Goal: Information Seeking & Learning: Learn about a topic

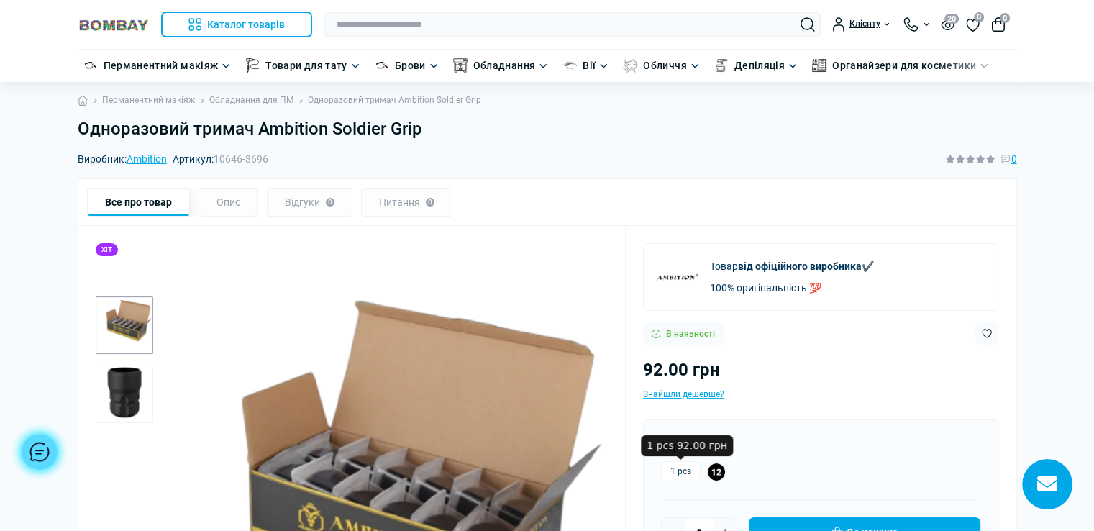
click at [683, 472] on label "1 pcs" at bounding box center [681, 471] width 40 height 20
click at [430, 125] on h1 "Одноразовий тримач Ambition Soldier Grip" at bounding box center [547, 129] width 939 height 21
click at [429, 125] on h1 "Одноразовий тримач Ambition Soldier Grip" at bounding box center [547, 129] width 939 height 21
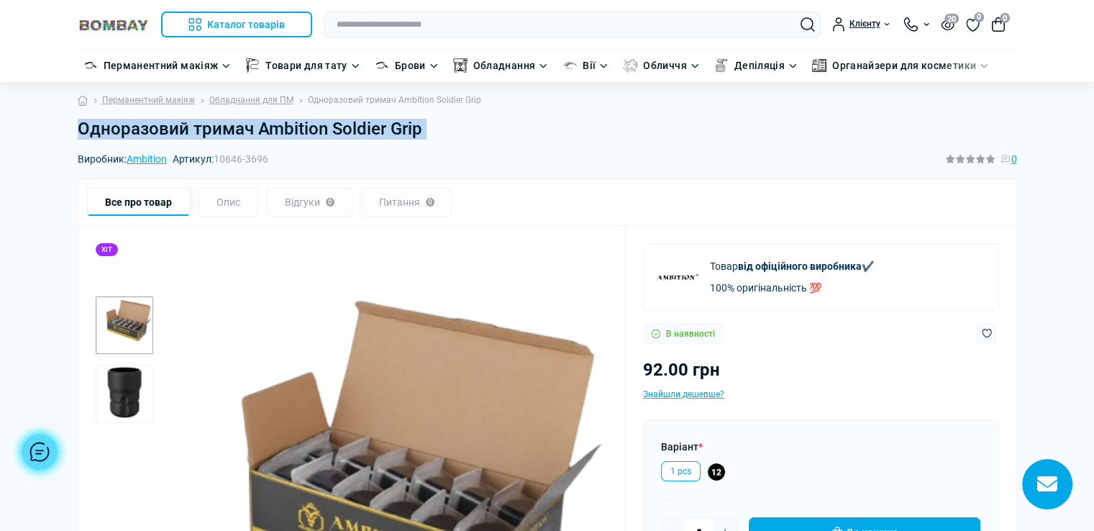
click at [429, 125] on h1 "Одноразовий тримач Ambition Soldier Grip" at bounding box center [547, 129] width 939 height 21
copy main "Одноразовий тримач Ambition Soldier Grip"
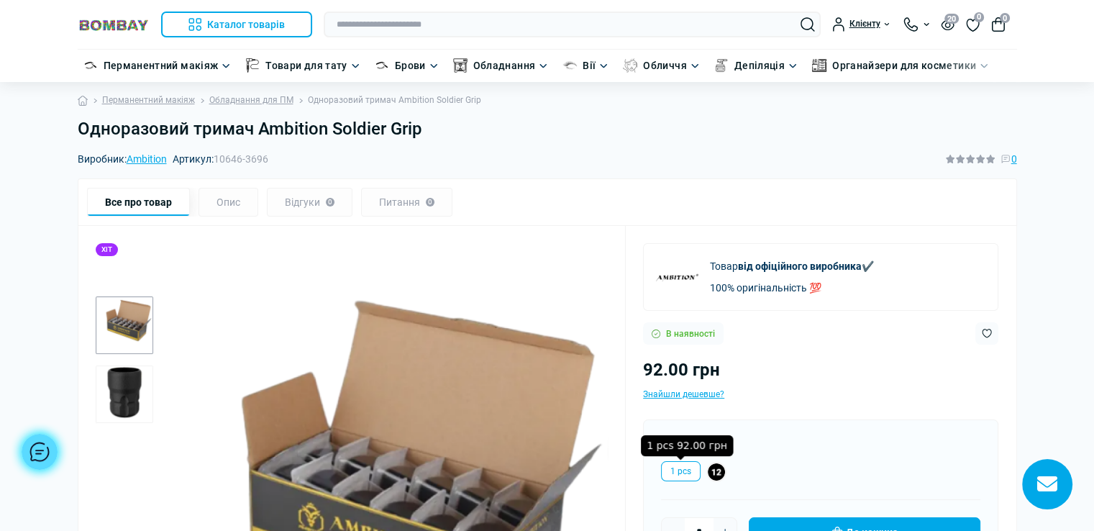
click at [689, 468] on label "1 pcs" at bounding box center [681, 471] width 40 height 20
click at [433, 22] on input "text" at bounding box center [572, 25] width 497 height 26
paste input "**********"
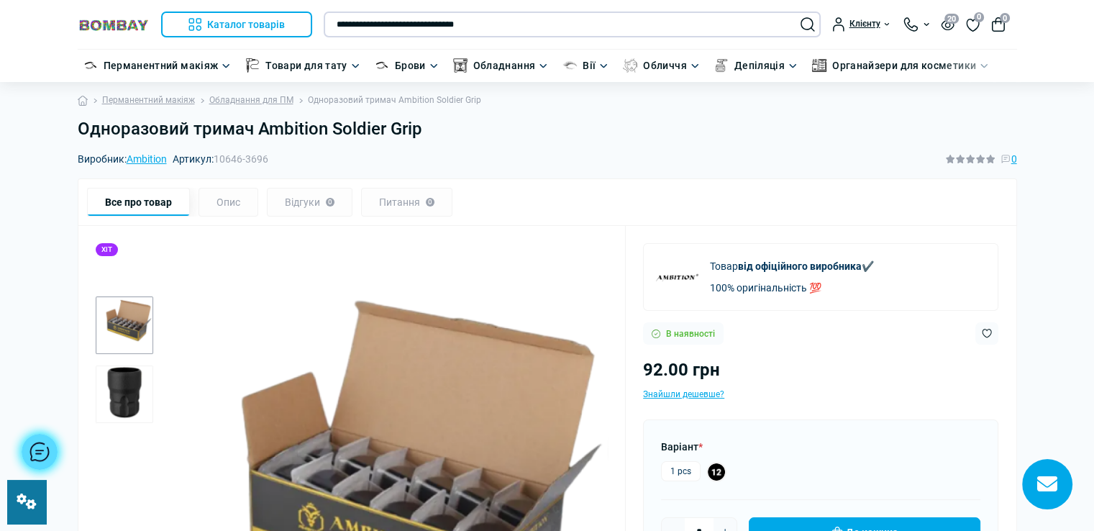
type input "**********"
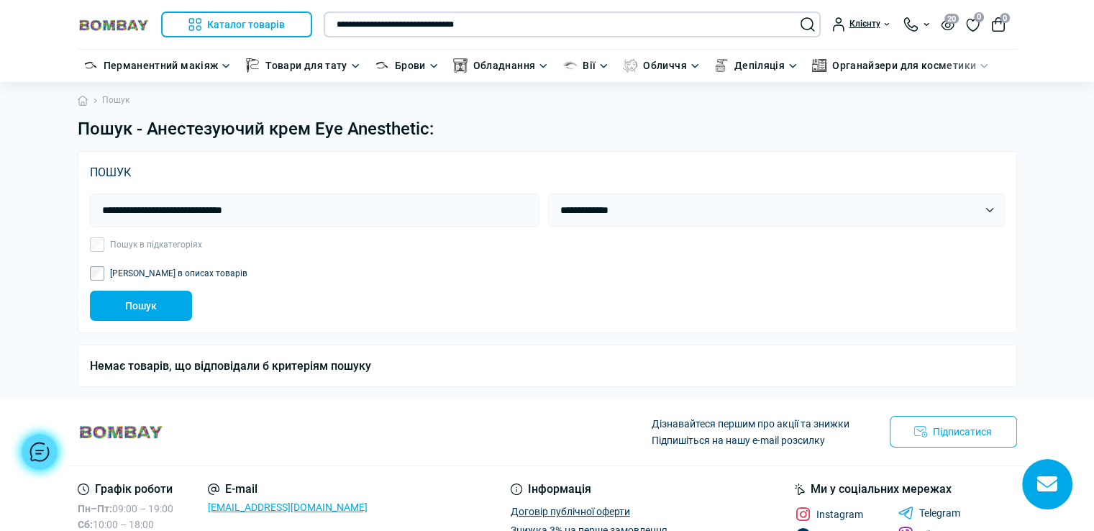
click at [495, 22] on input "**********" at bounding box center [572, 25] width 497 height 26
paste input "text"
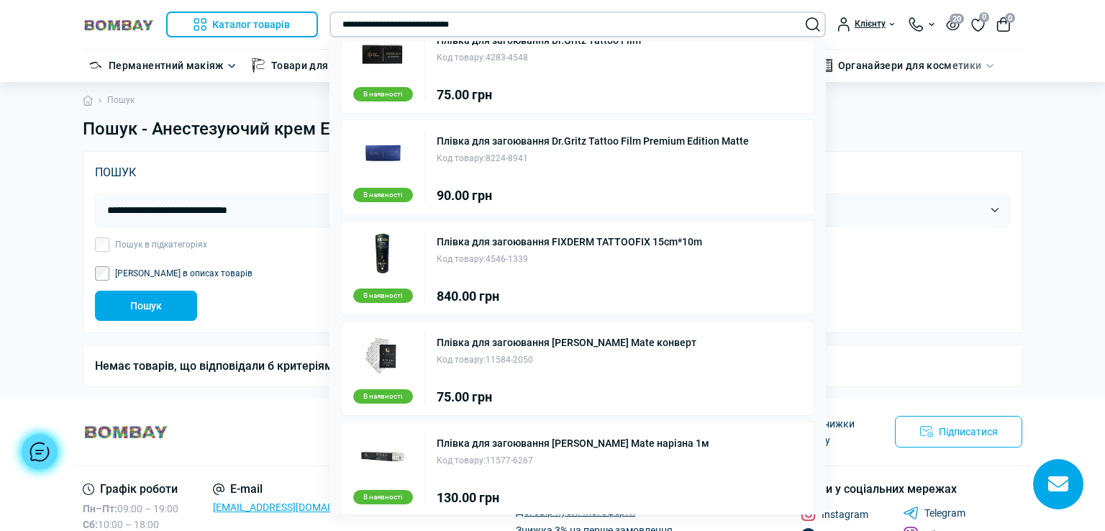
scroll to position [12, 0]
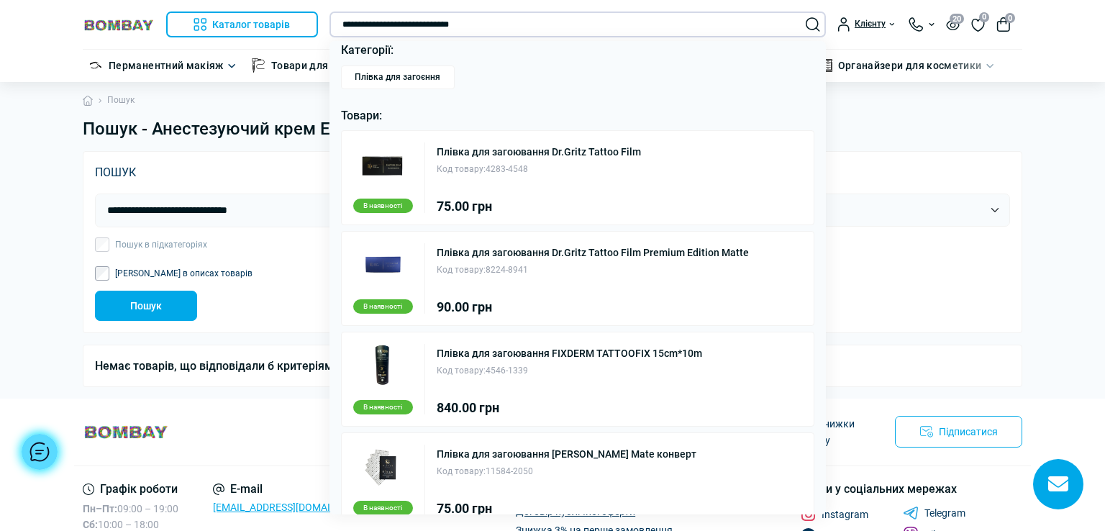
type input "**********"
click at [644, 274] on div "Код товару: 8224-8941" at bounding box center [592, 270] width 312 height 14
click at [567, 248] on link "Плівка для загоювання Dr.Gritz Tattoo Film Premium Edition Matte" at bounding box center [592, 252] width 312 height 10
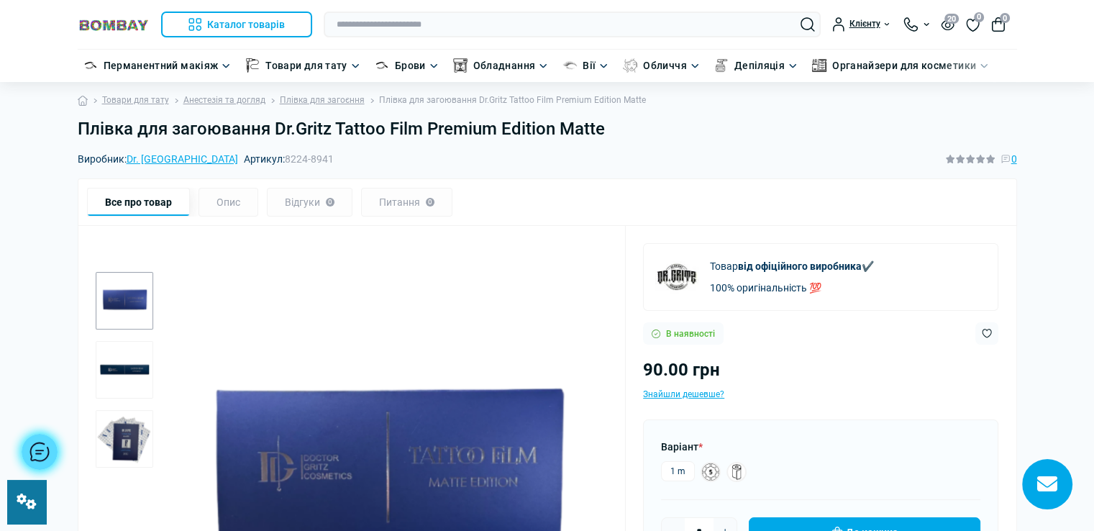
click at [973, 273] on div "Товар від офіційного виробника ✔️ 100% оригінальність 💯" at bounding box center [820, 277] width 355 height 68
click at [510, 23] on input "text" at bounding box center [572, 25] width 497 height 26
paste input "**********"
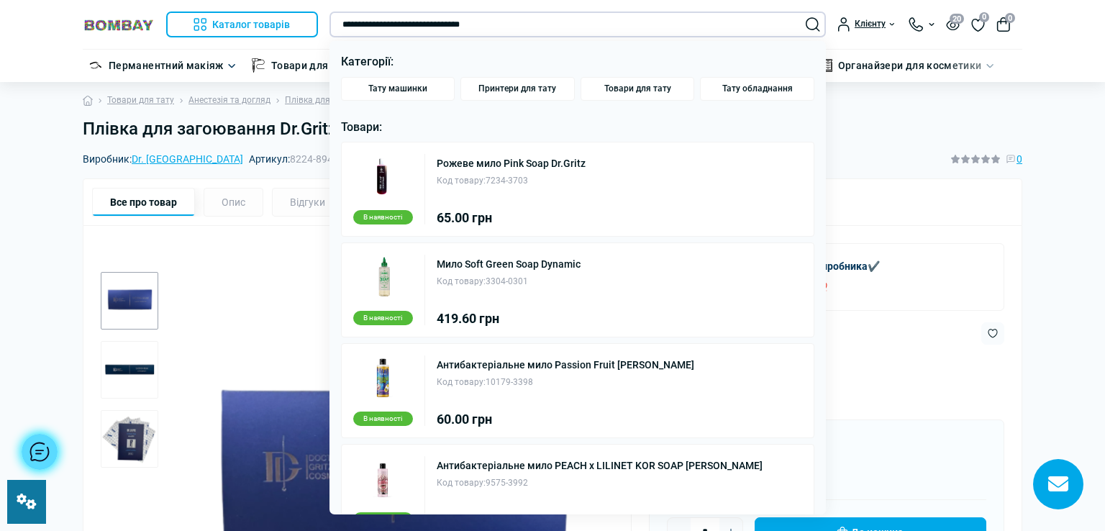
type input "**********"
click at [513, 161] on link "Рожеве мило Pink Soap Dr.Gritz" at bounding box center [510, 163] width 149 height 10
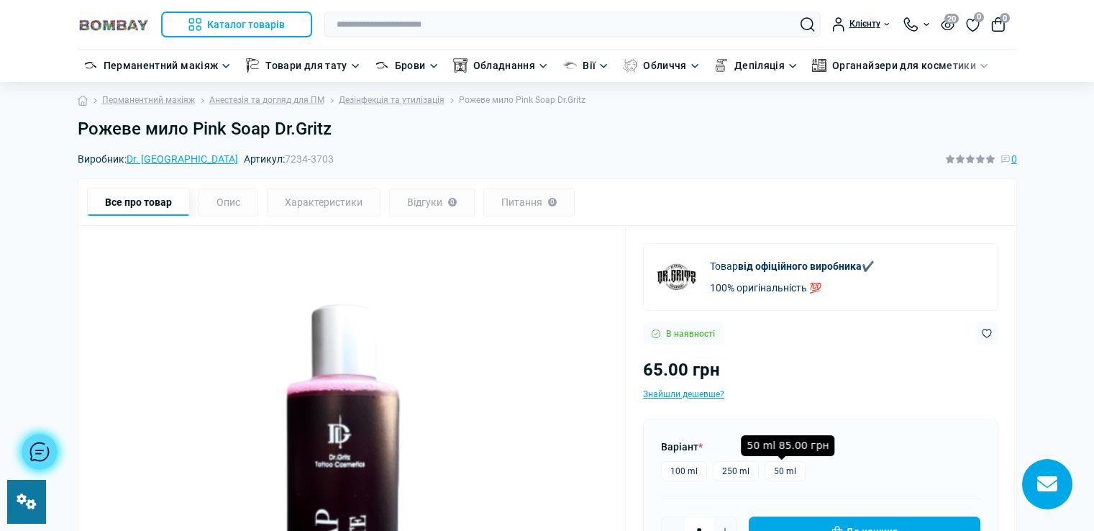
click at [779, 465] on label "50 ml" at bounding box center [784, 471] width 41 height 20
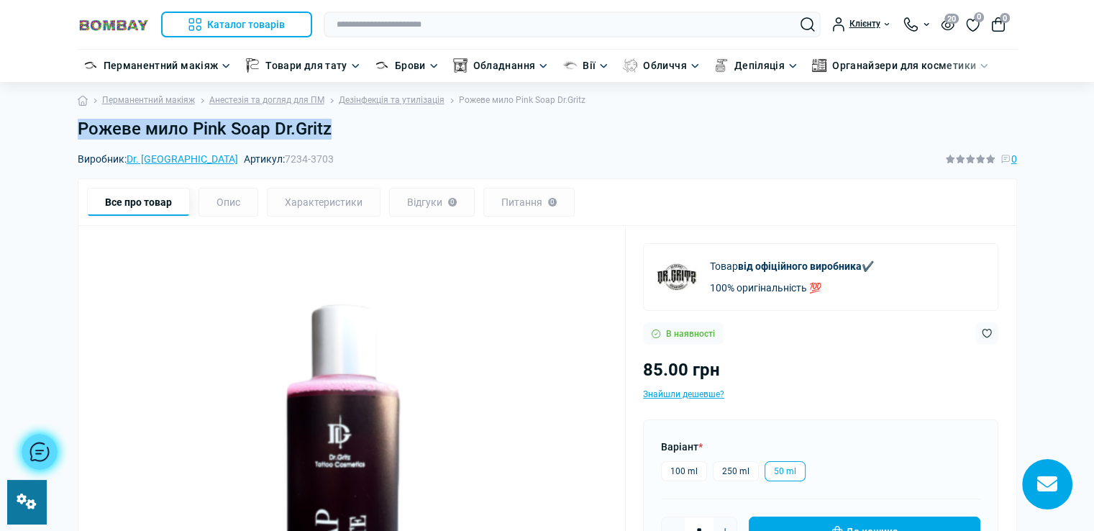
drag, startPoint x: 81, startPoint y: 126, endPoint x: 357, endPoint y: 130, distance: 276.2
click at [357, 130] on h1 "Рожеве мило Pink Soap Dr.Gritz" at bounding box center [547, 129] width 939 height 21
copy h1 "Рожеве мило Pink Soap Dr.Gritz"
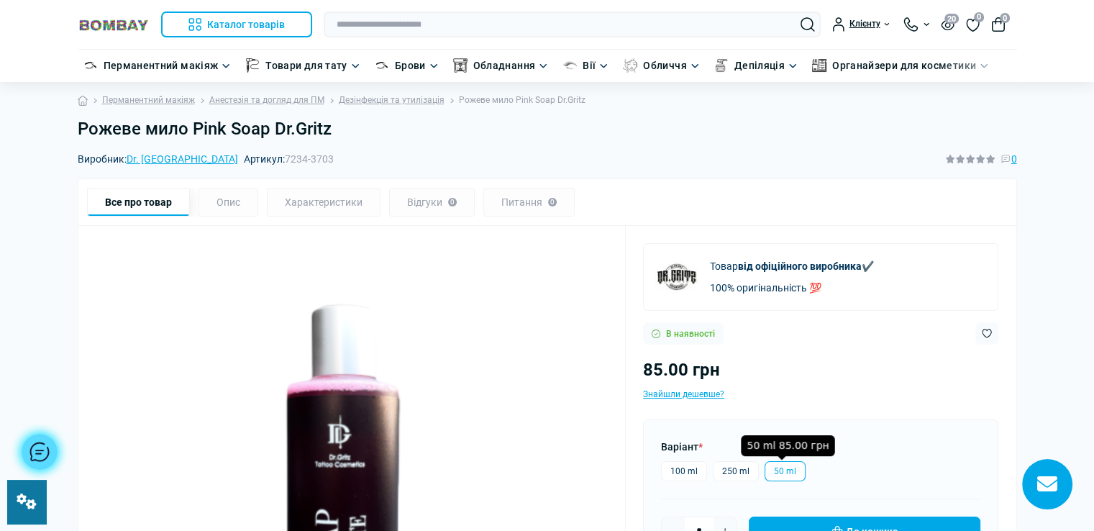
click at [782, 470] on label "50 ml" at bounding box center [784, 471] width 41 height 20
click at [352, 99] on link "Дезінфекція та утилізація" at bounding box center [392, 100] width 106 height 14
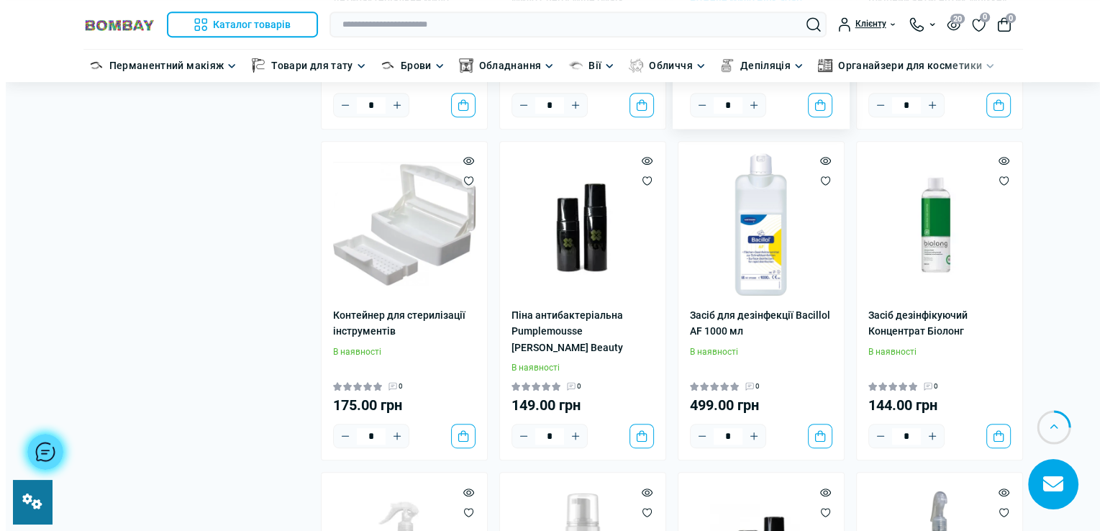
scroll to position [863, 0]
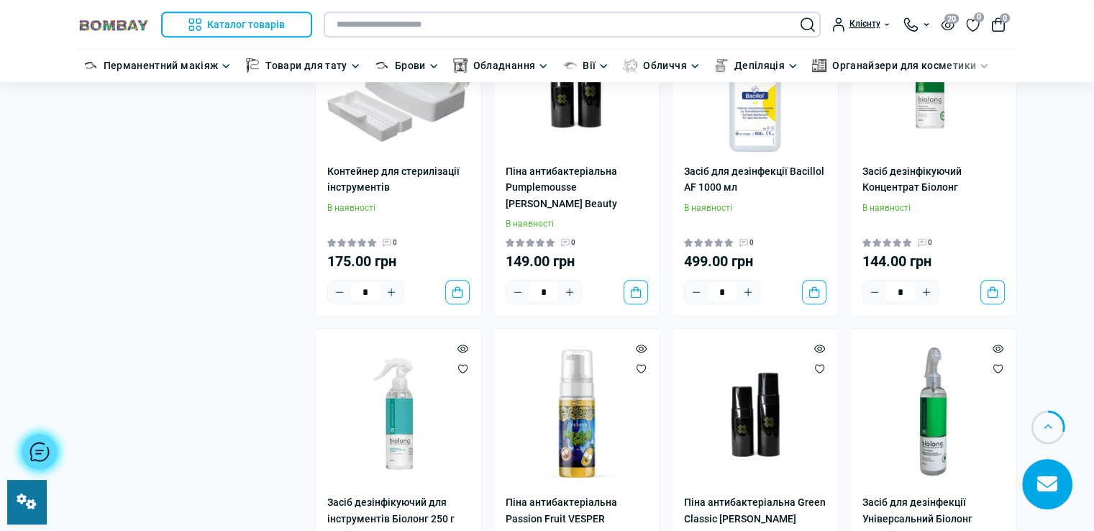
click at [466, 27] on input "text" at bounding box center [572, 25] width 497 height 26
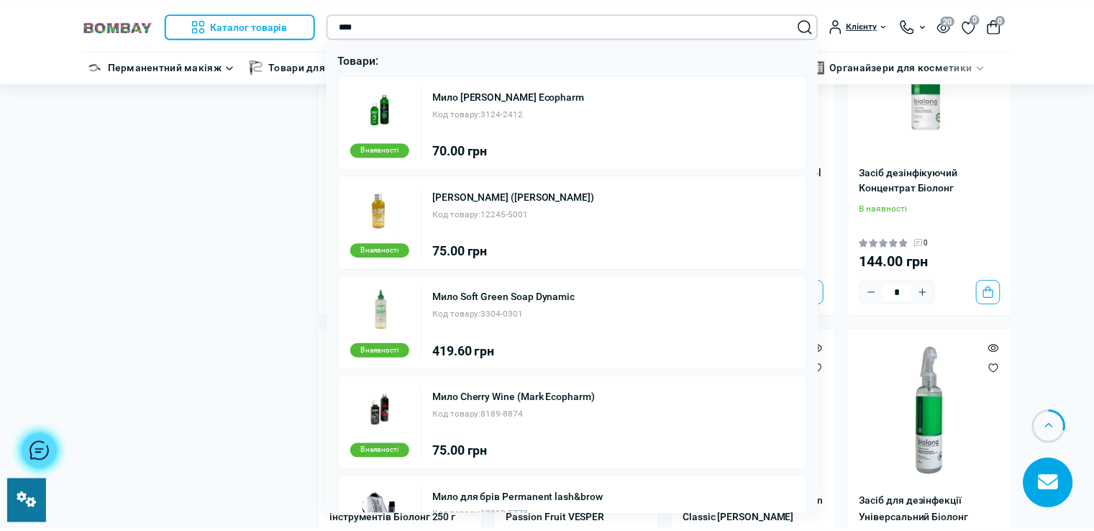
scroll to position [0, 0]
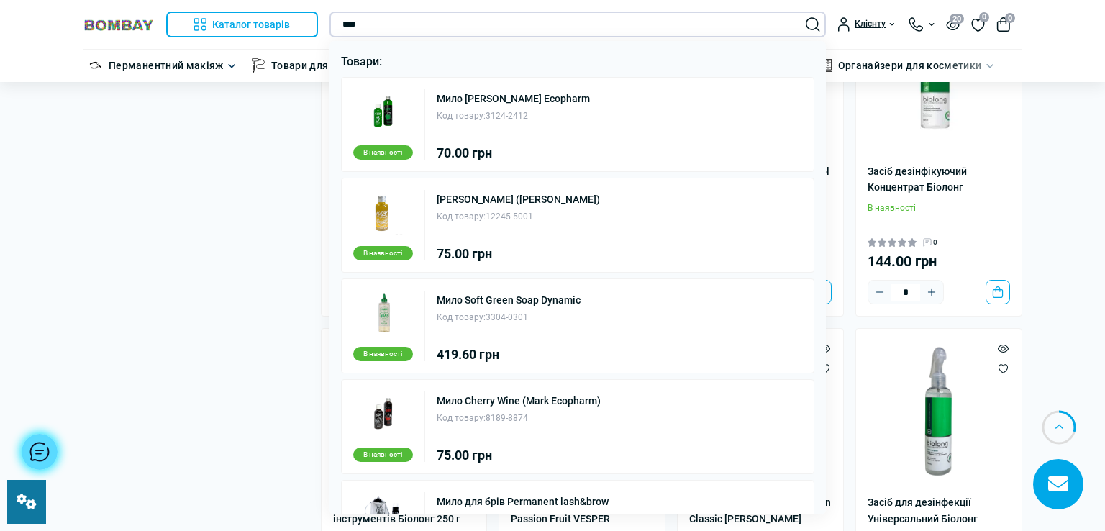
type input "****"
click at [1041, 273] on div at bounding box center [552, 265] width 1105 height 531
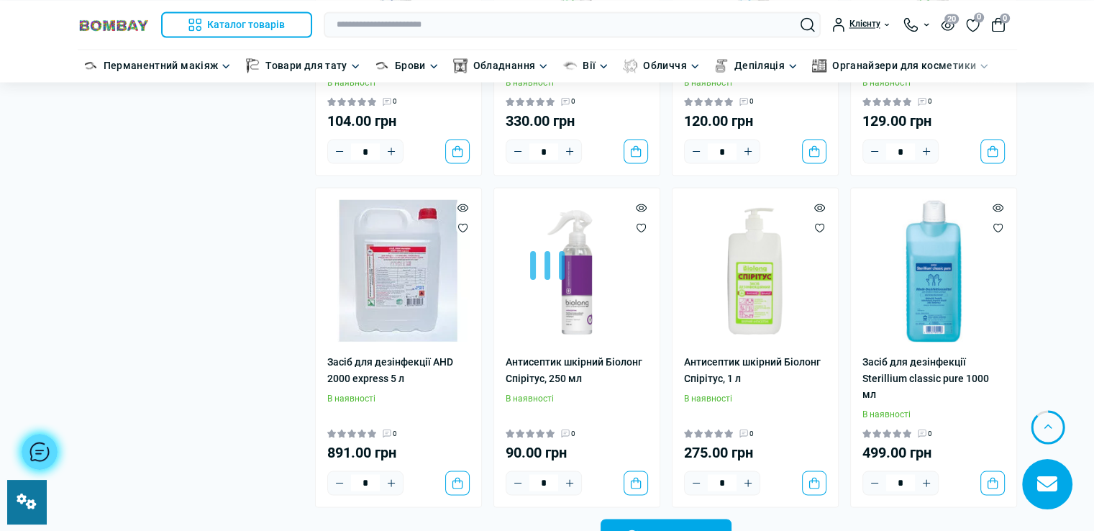
scroll to position [2804, 0]
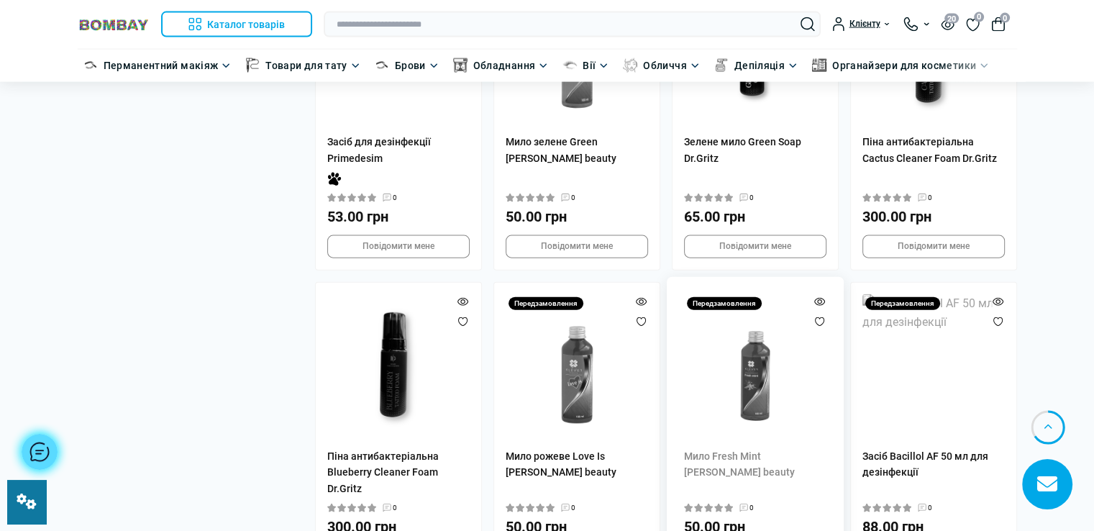
scroll to position [3236, 0]
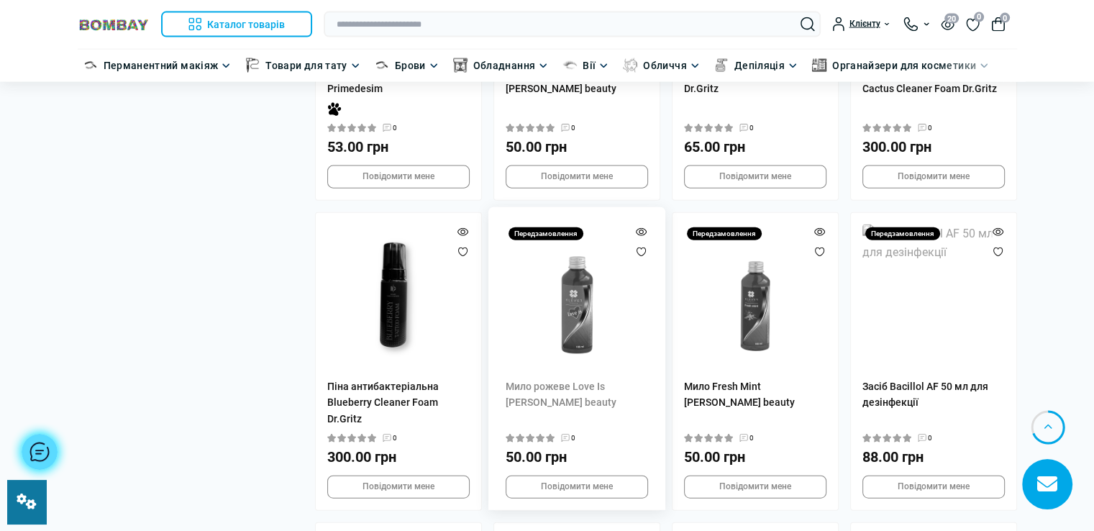
click at [588, 266] on img at bounding box center [577, 295] width 142 height 142
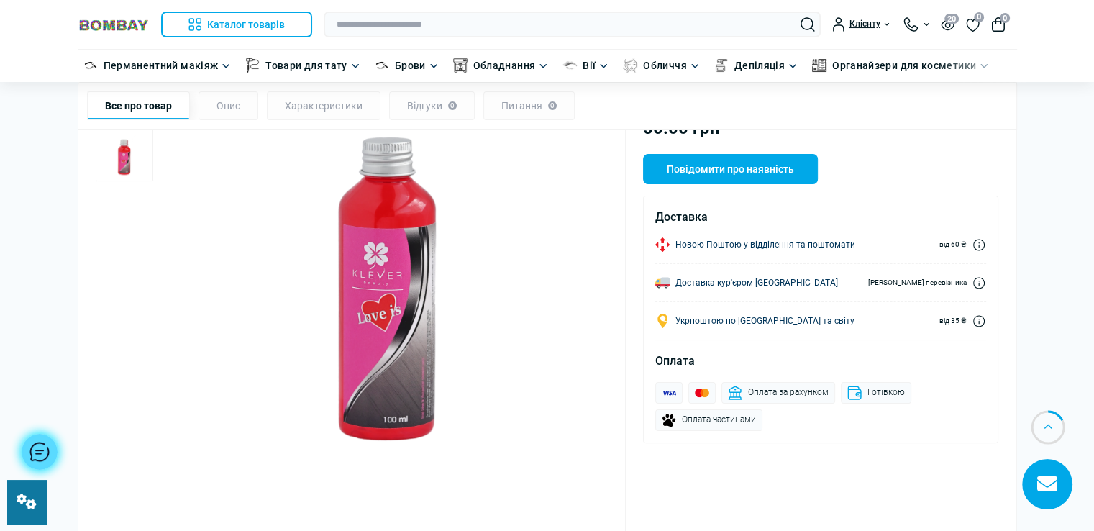
scroll to position [144, 0]
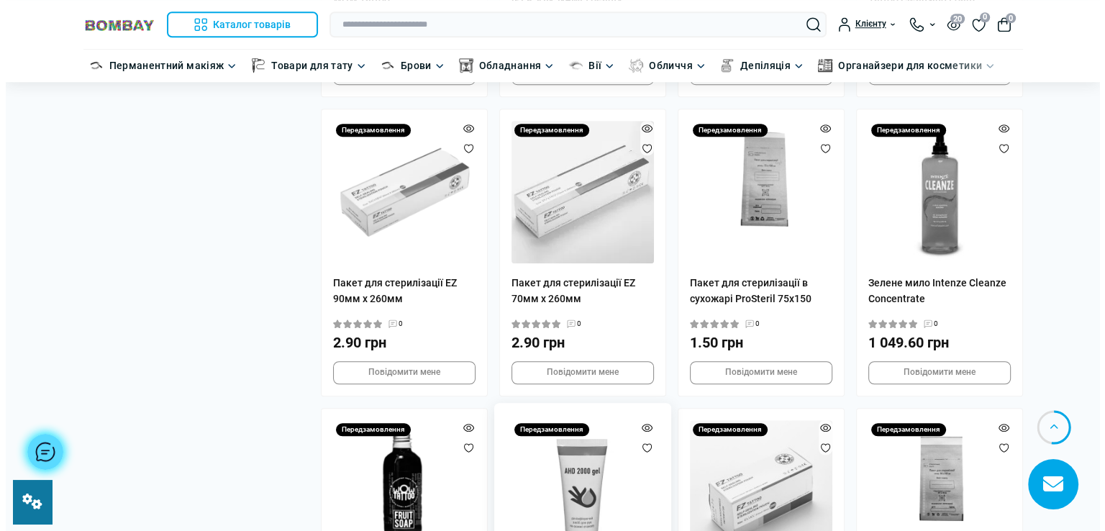
scroll to position [872, 0]
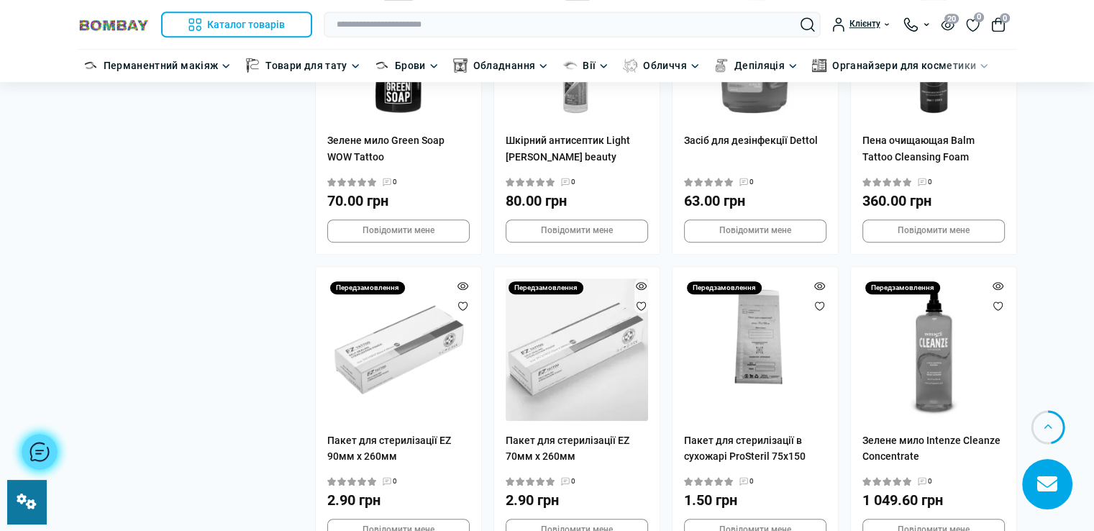
click at [1044, 101] on body "Ви дивилися Каталог товарів Каталог товарів Перманентний макіяж Каталог товарів…" at bounding box center [547, 334] width 1094 height 2412
click at [524, 21] on input "text" at bounding box center [572, 25] width 497 height 26
paste input "**********"
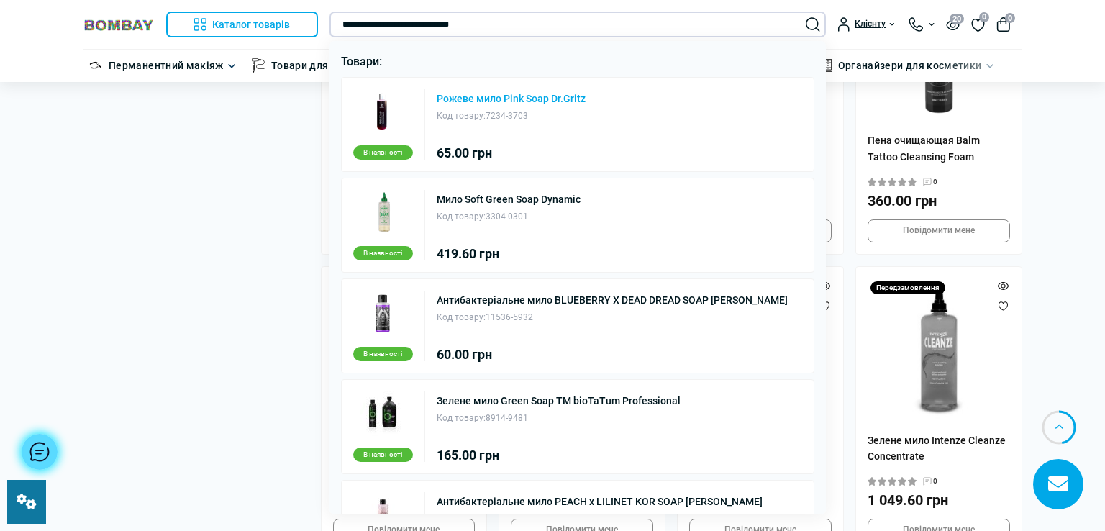
type input "**********"
click at [503, 97] on link "Рожеве мило Pink Soap Dr.Gritz" at bounding box center [510, 98] width 149 height 10
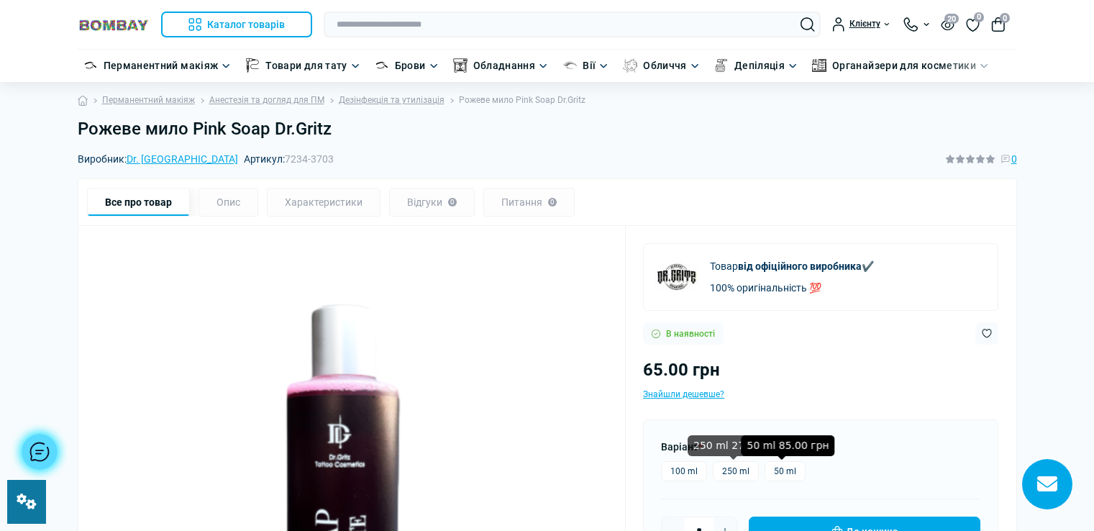
click at [774, 470] on label "50 ml" at bounding box center [784, 471] width 41 height 20
click at [341, 129] on h1 "Рожеве мило Pink Soap Dr.Gritz" at bounding box center [547, 129] width 939 height 21
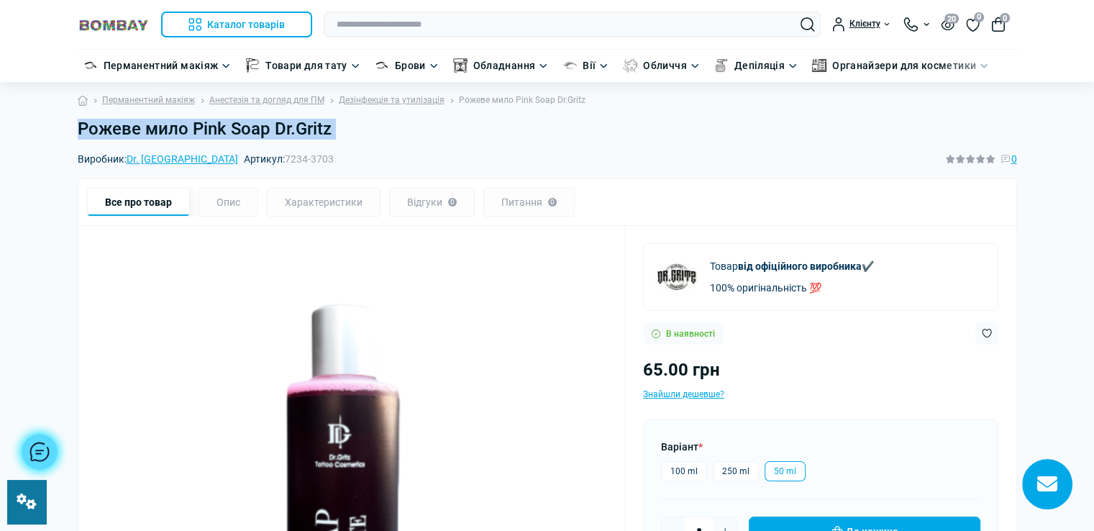
click at [341, 129] on h1 "Рожеве мило Pink Soap Dr.Gritz" at bounding box center [547, 129] width 939 height 21
copy main "Рожеве мило Pink Soap Dr.Gritz"
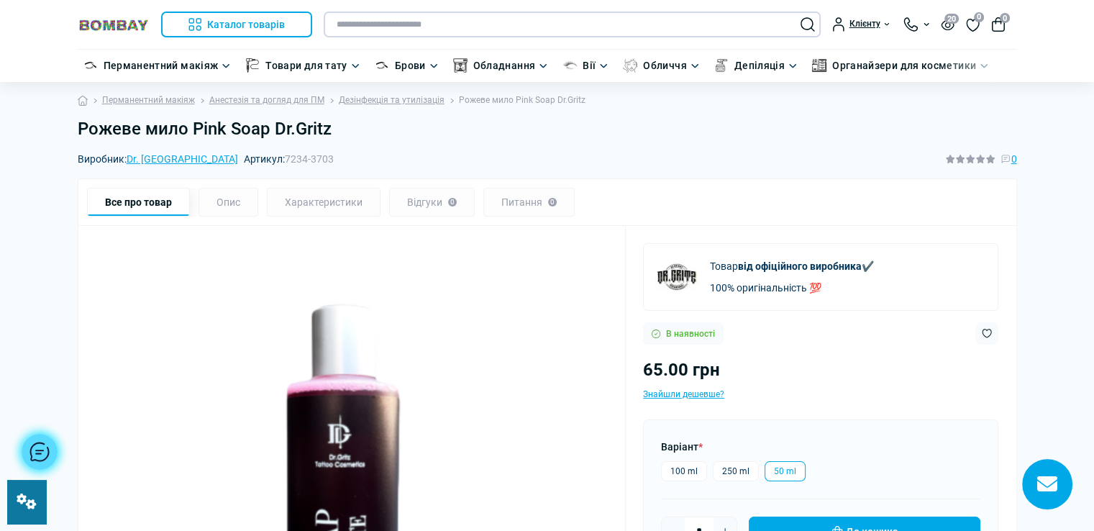
click at [482, 27] on input "text" at bounding box center [572, 25] width 497 height 26
paste input "**********"
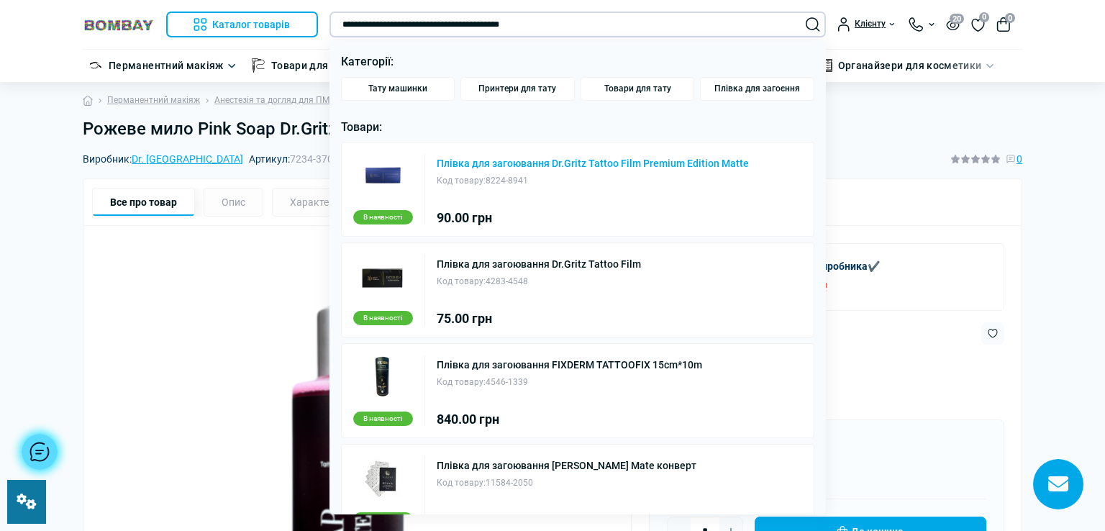
type input "**********"
click at [562, 158] on link "Плівка для загоювання Dr.Gritz Tattoo Film Premium Edition Matte" at bounding box center [592, 163] width 312 height 10
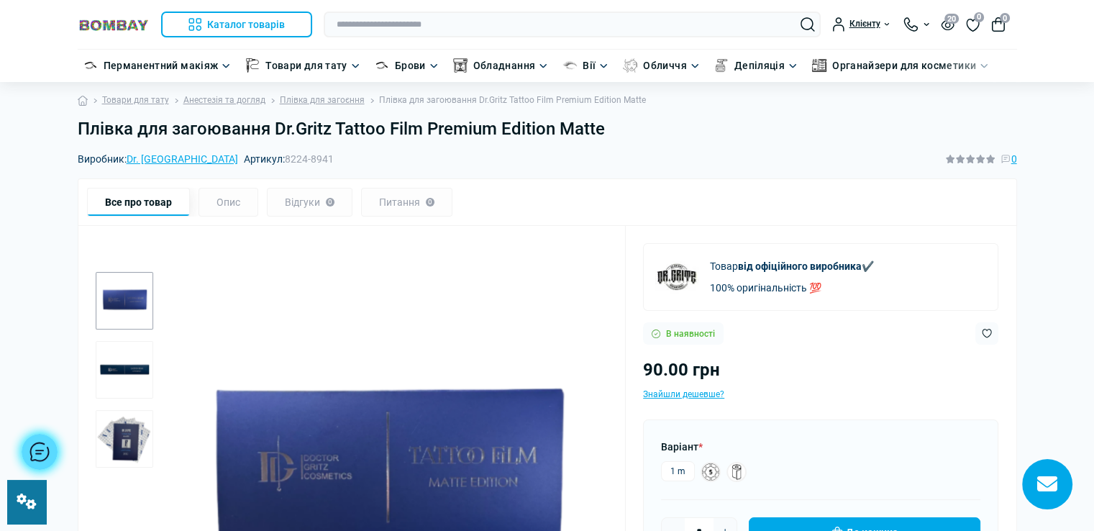
click at [605, 130] on h1 "Плівка для загоювання Dr.Gritz Tattoo Film Premium Edition Matte" at bounding box center [547, 129] width 939 height 21
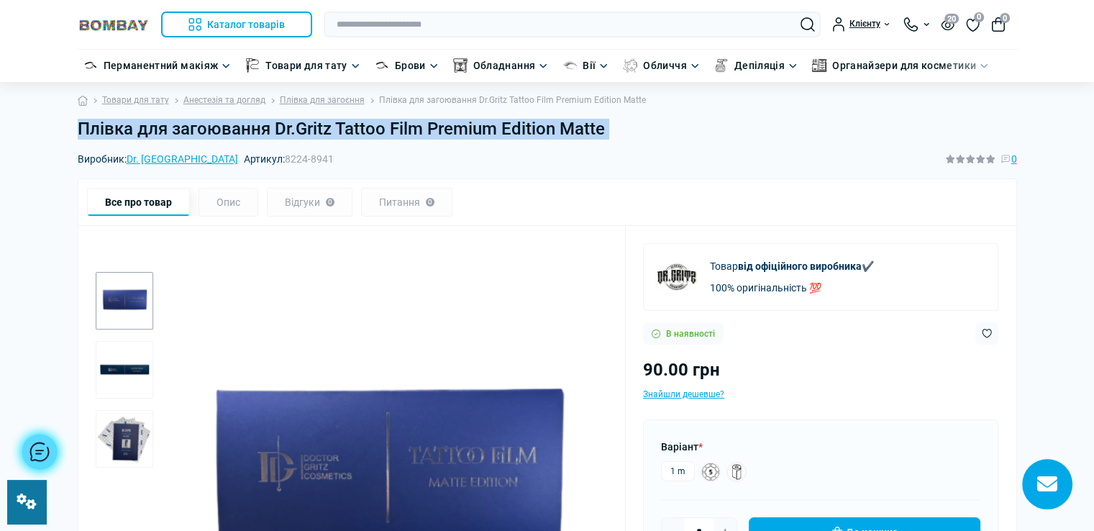
click at [605, 130] on h1 "Плівка для загоювання Dr.Gritz Tattoo Film Premium Edition Matte" at bounding box center [547, 129] width 939 height 21
copy main "Плівка для загоювання Dr.Gritz Tattoo Film Premium Edition Matte"
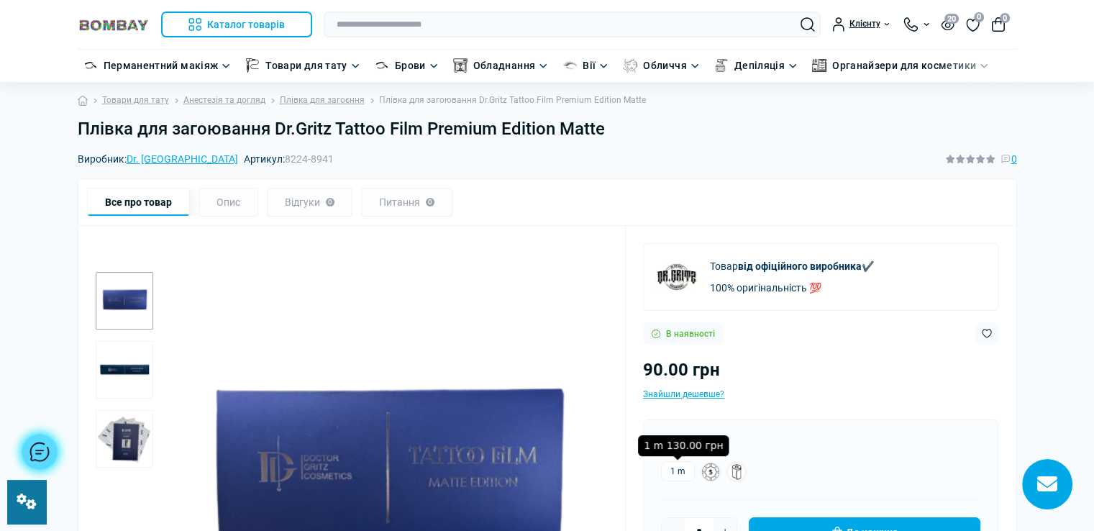
click at [679, 474] on label "1 m" at bounding box center [678, 471] width 34 height 20
click at [608, 130] on h1 "Плівка для загоювання Dr.Gritz Tattoo Film Premium Edition Matte" at bounding box center [547, 129] width 939 height 21
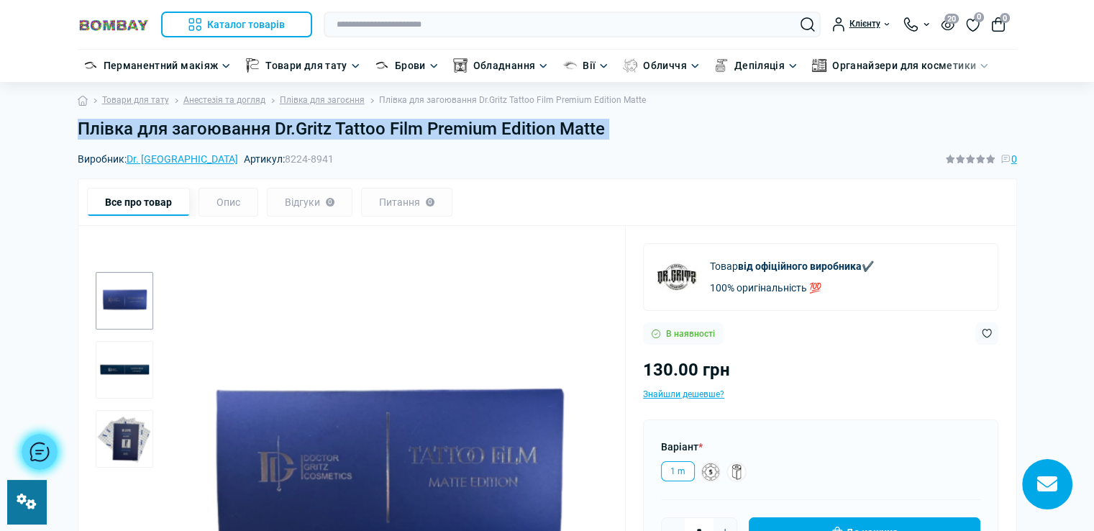
click at [608, 130] on h1 "Плівка для загоювання Dr.Gritz Tattoo Film Premium Edition Matte" at bounding box center [547, 129] width 939 height 21
copy main "Плівка для загоювання Dr.Gritz Tattoo Film Premium Edition Matte"
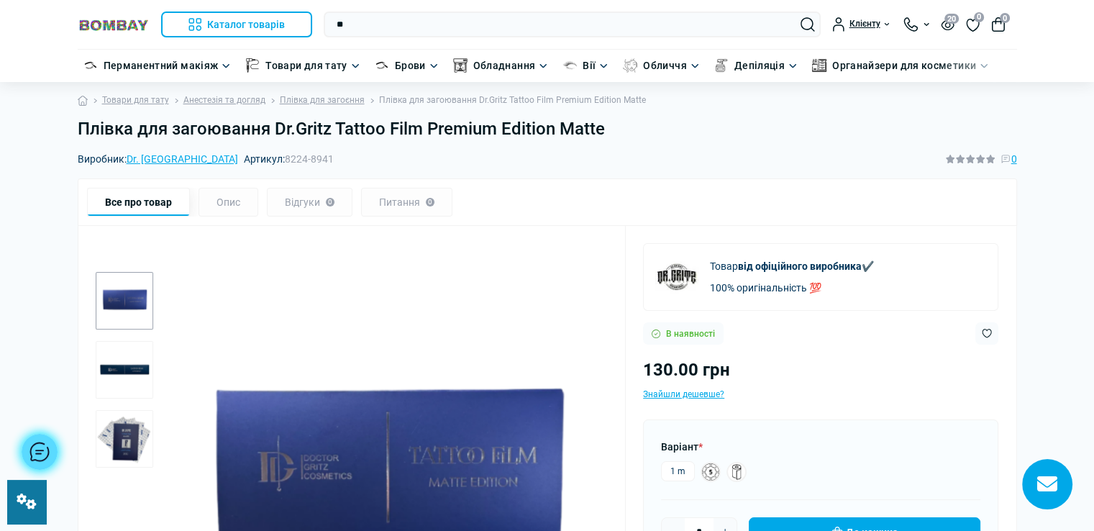
type input "*"
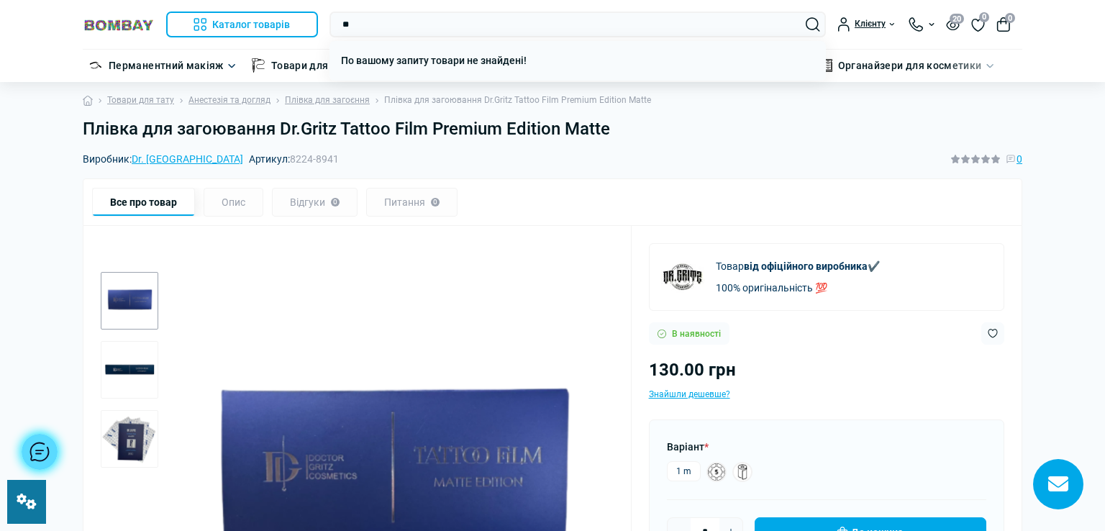
type input "*"
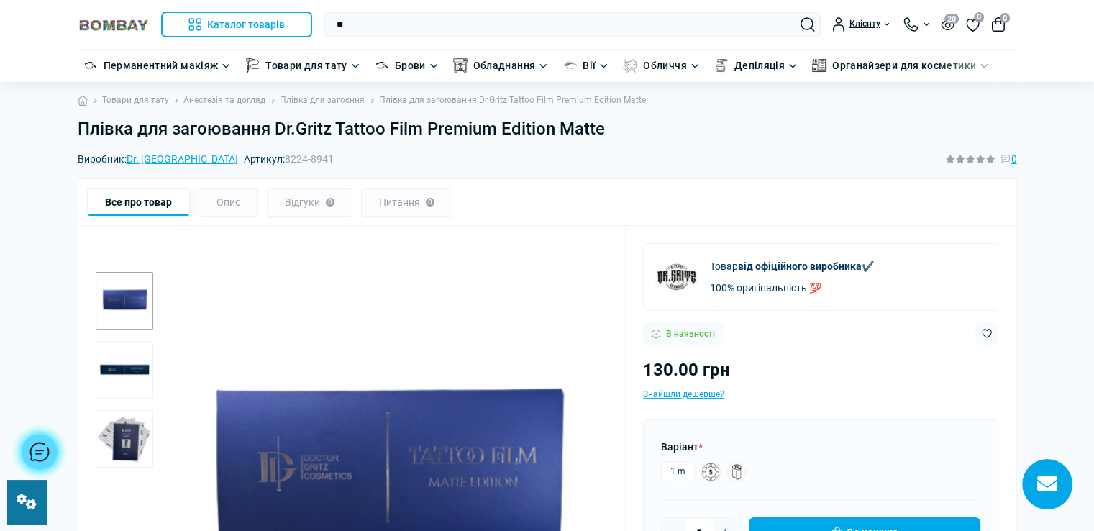
type input "*"
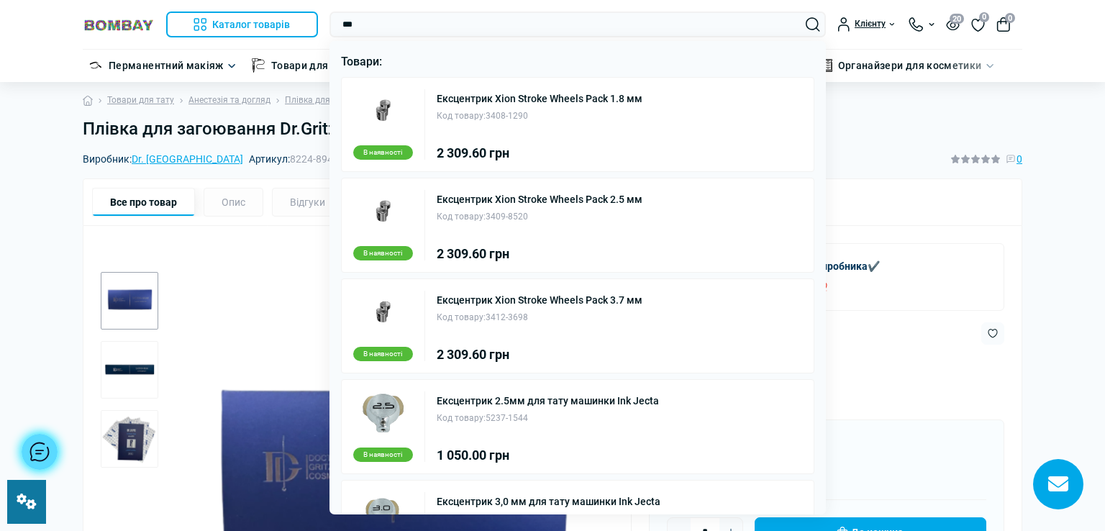
type input "***"
click at [935, 228] on div at bounding box center [552, 265] width 1105 height 531
